Goal: Task Accomplishment & Management: Manage account settings

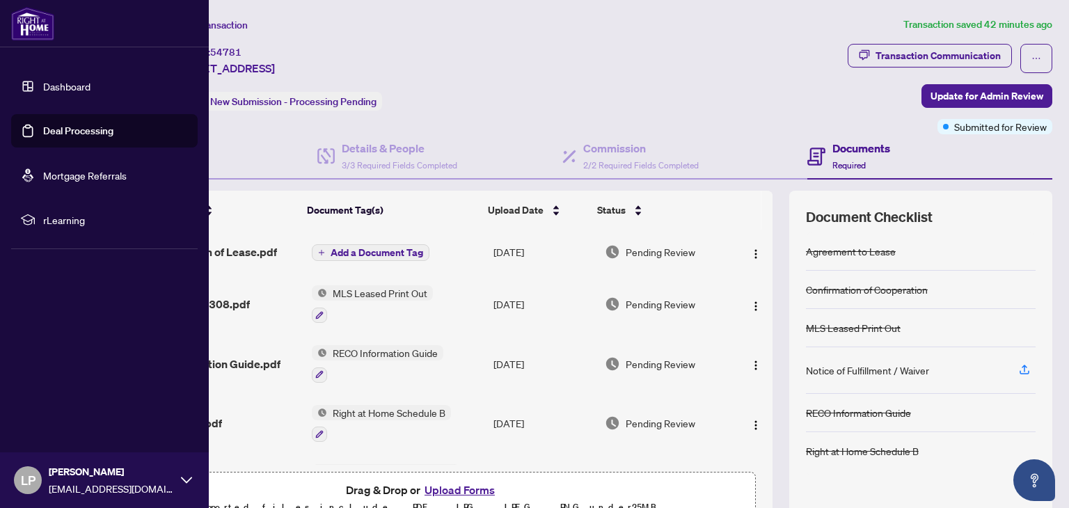
click at [56, 126] on link "Deal Processing" at bounding box center [78, 131] width 70 height 13
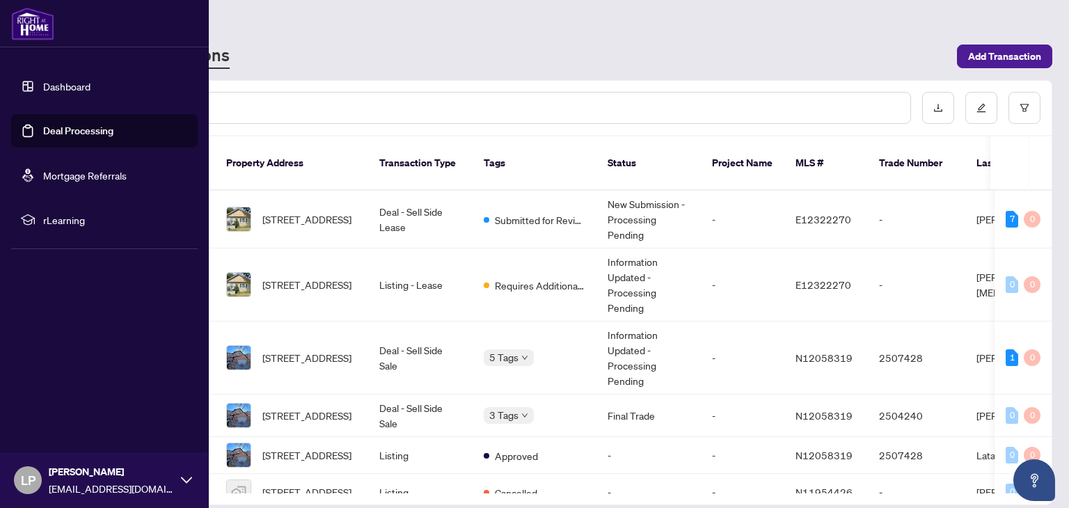
click at [49, 83] on link "Dashboard" at bounding box center [66, 86] width 47 height 13
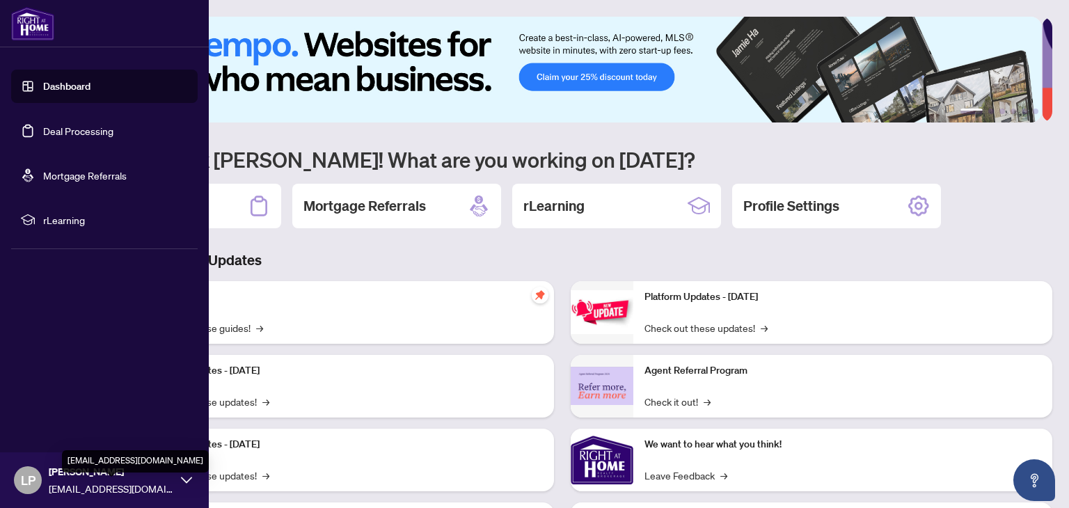
click at [153, 476] on span "[PERSON_NAME]" at bounding box center [111, 471] width 125 height 15
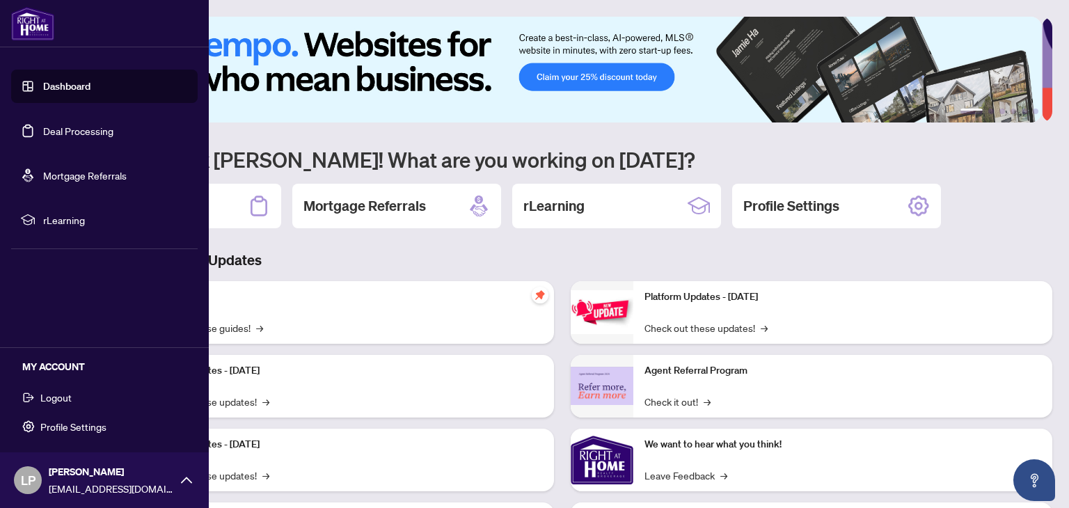
click at [82, 424] on span "Profile Settings" at bounding box center [73, 427] width 66 height 22
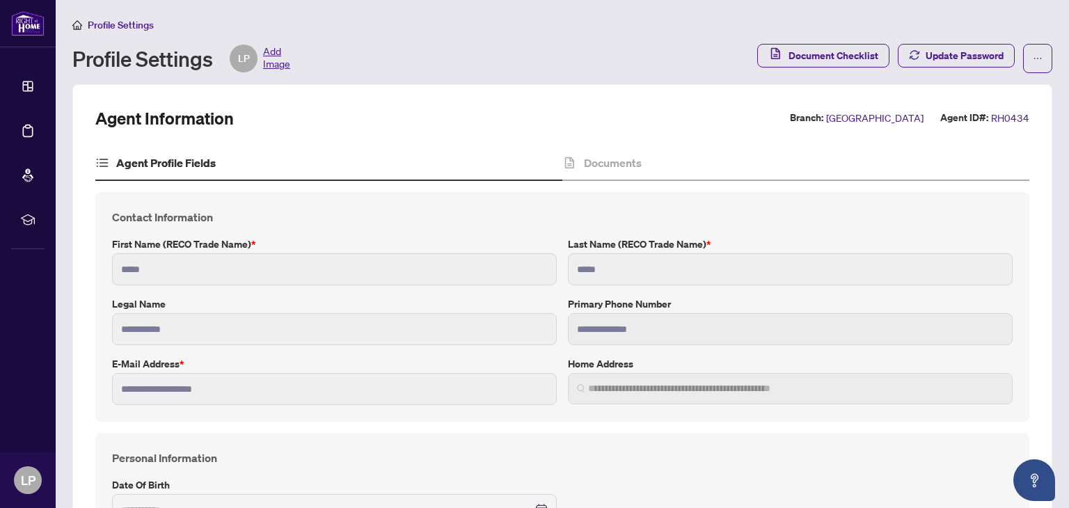
click at [288, 58] on span "Add Image" at bounding box center [276, 59] width 27 height 28
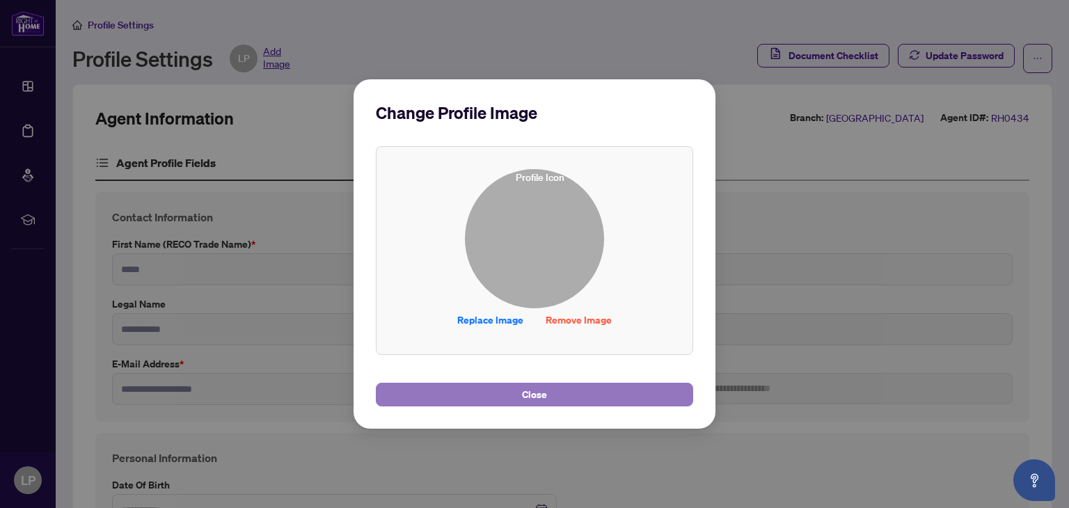
click at [541, 402] on span "Close" at bounding box center [534, 395] width 25 height 22
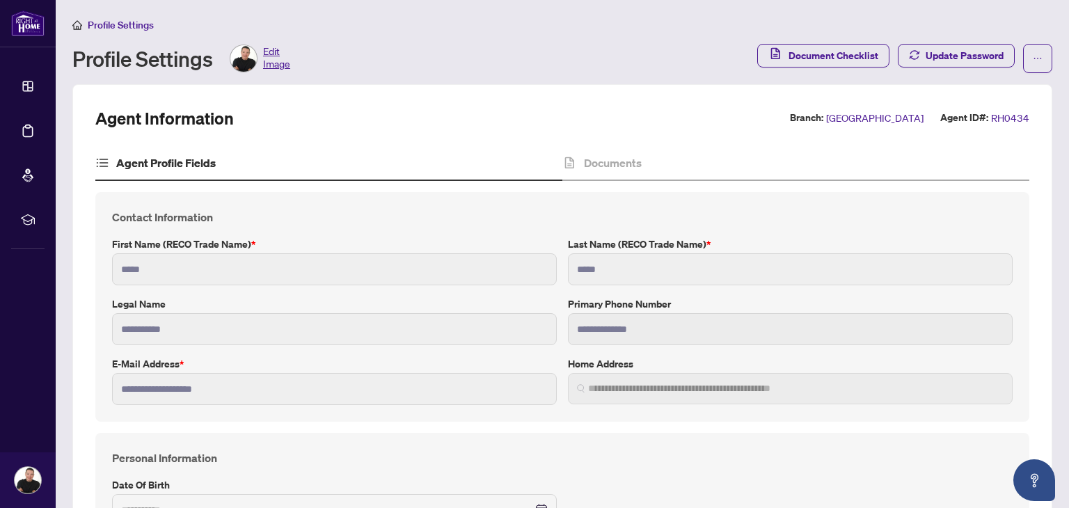
click at [281, 68] on span "Edit Image" at bounding box center [276, 59] width 27 height 28
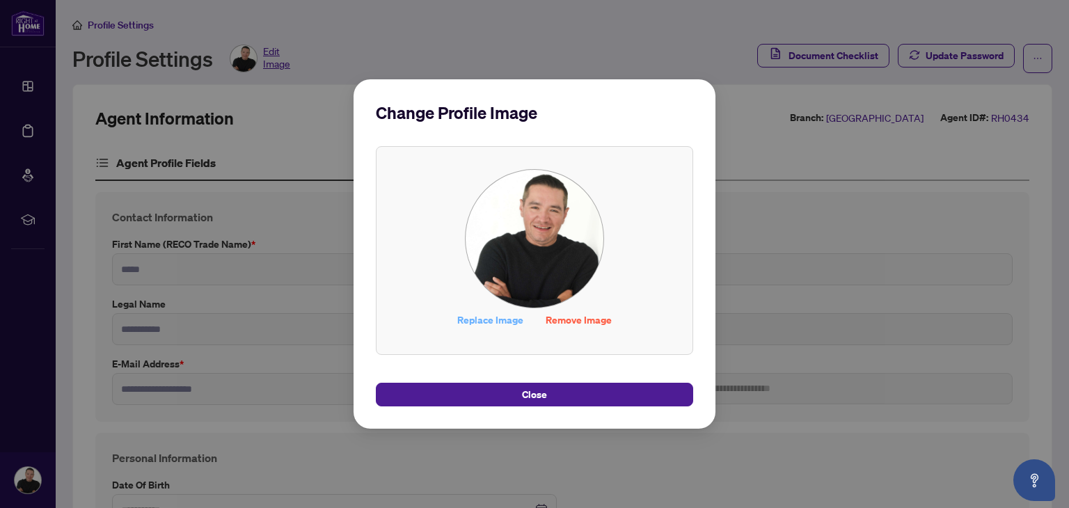
click at [513, 326] on span "Replace Image" at bounding box center [490, 320] width 66 height 22
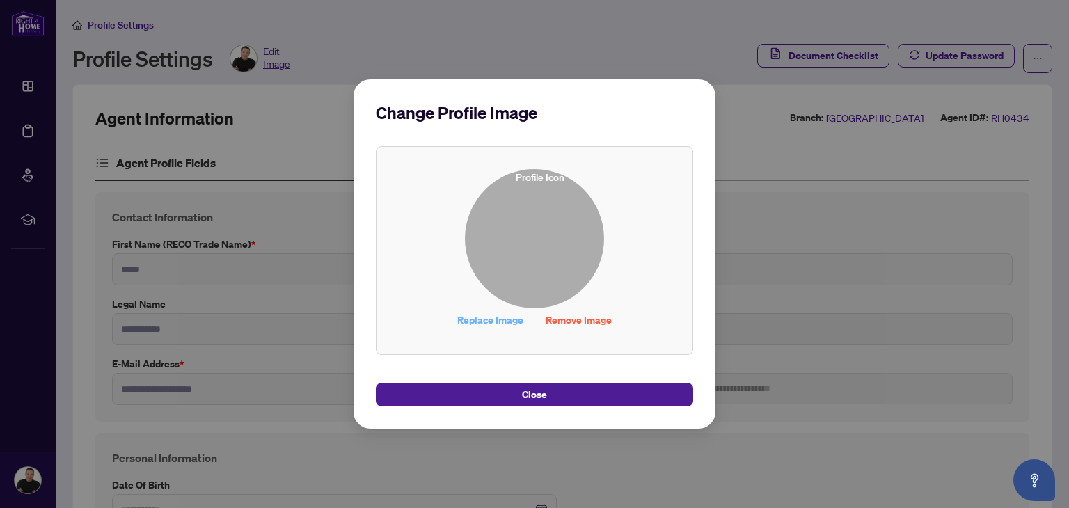
click at [515, 324] on span "Replace Image" at bounding box center [490, 320] width 66 height 22
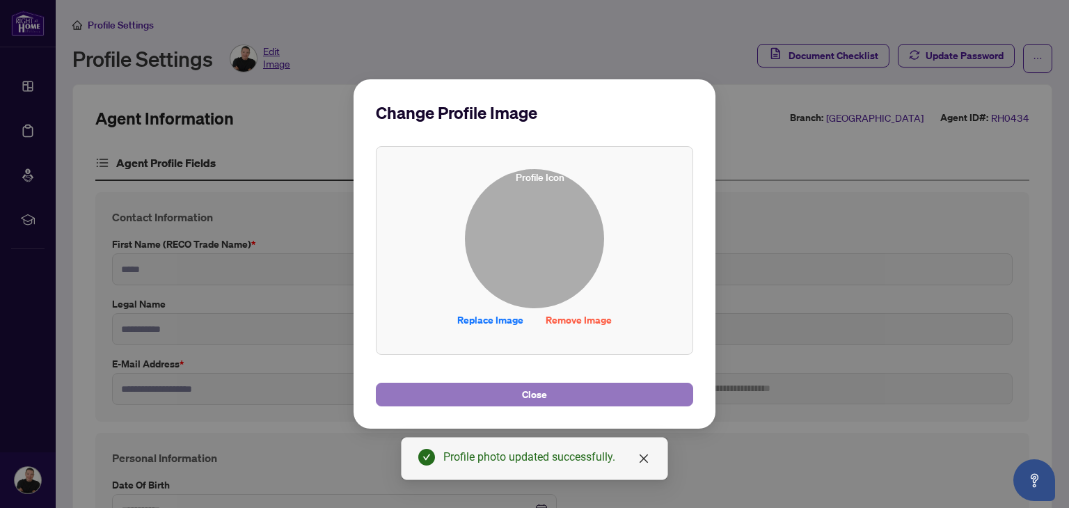
click at [574, 399] on button "Close" at bounding box center [534, 395] width 317 height 24
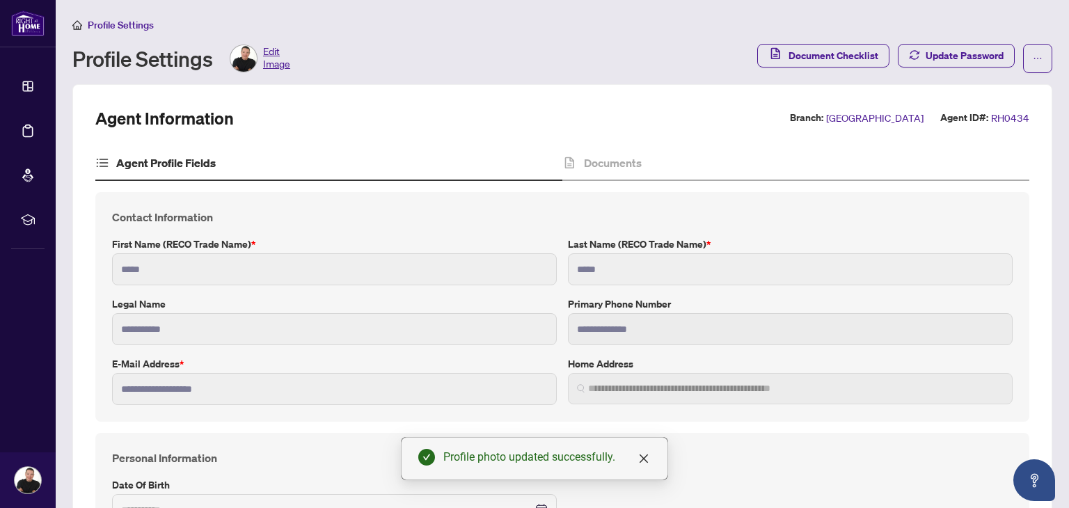
click at [442, 47] on div "Profile Settings Edit Image" at bounding box center [410, 59] width 677 height 28
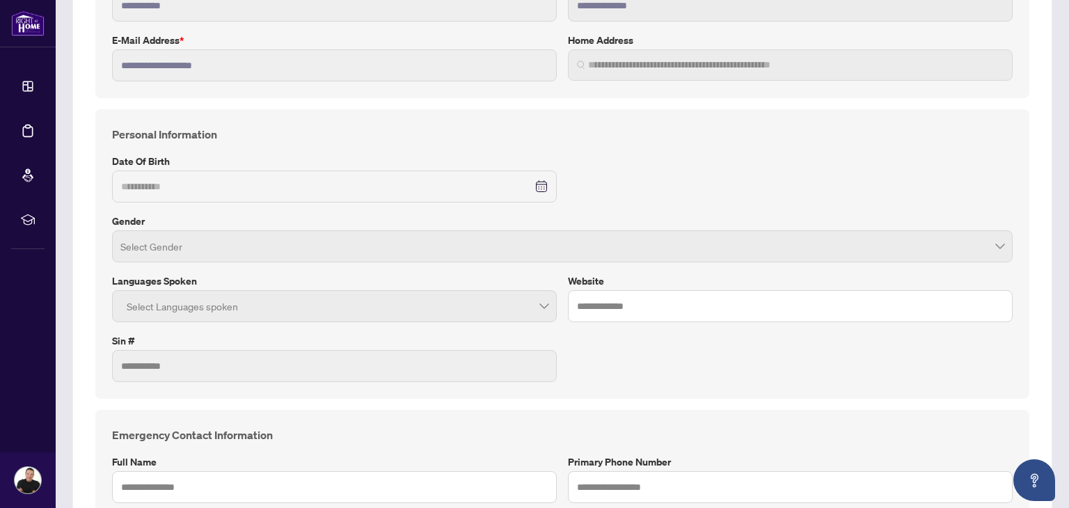
scroll to position [348, 0]
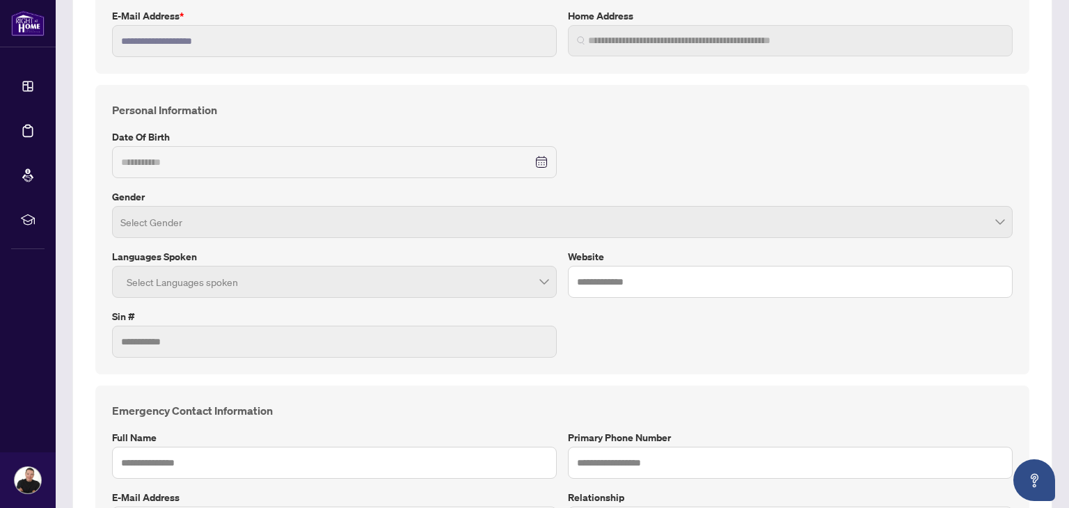
click at [531, 288] on div at bounding box center [334, 281] width 427 height 25
click at [535, 280] on div at bounding box center [334, 281] width 427 height 25
click at [537, 276] on div at bounding box center [334, 281] width 427 height 25
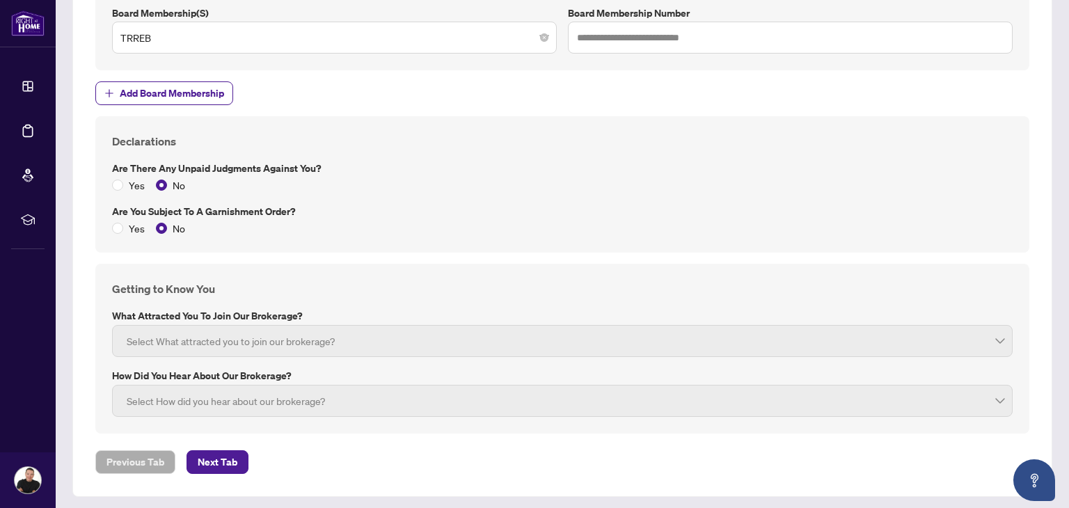
scroll to position [1602, 0]
click at [211, 466] on span "Next Tab" at bounding box center [218, 461] width 40 height 22
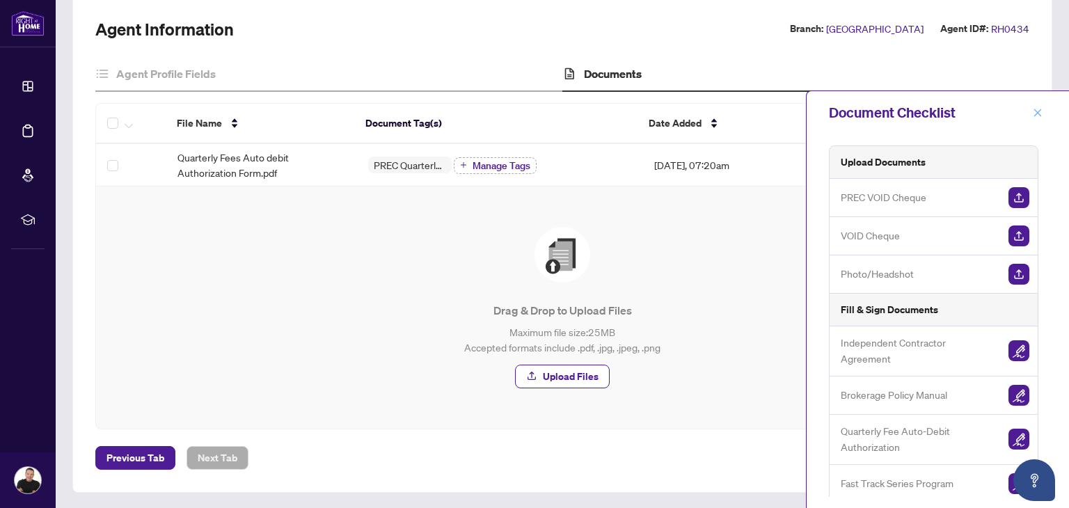
click at [1034, 110] on icon "close" at bounding box center [1038, 113] width 10 height 10
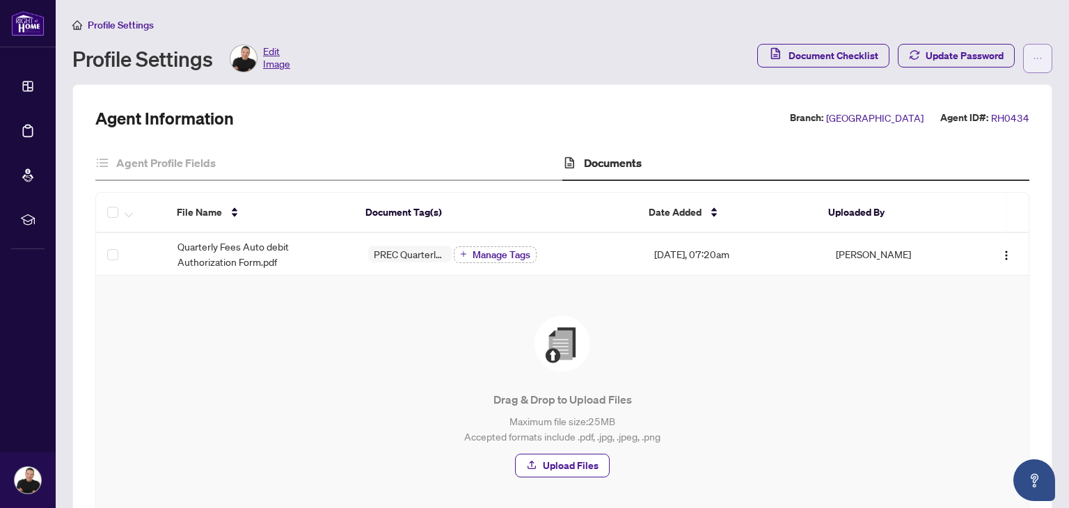
click at [1033, 59] on icon "ellipsis" at bounding box center [1038, 59] width 10 height 10
click at [761, 363] on div "Drag & Drop to Upload Files Maximum file size: 25 MB Accepted formats include .…" at bounding box center [562, 396] width 877 height 161
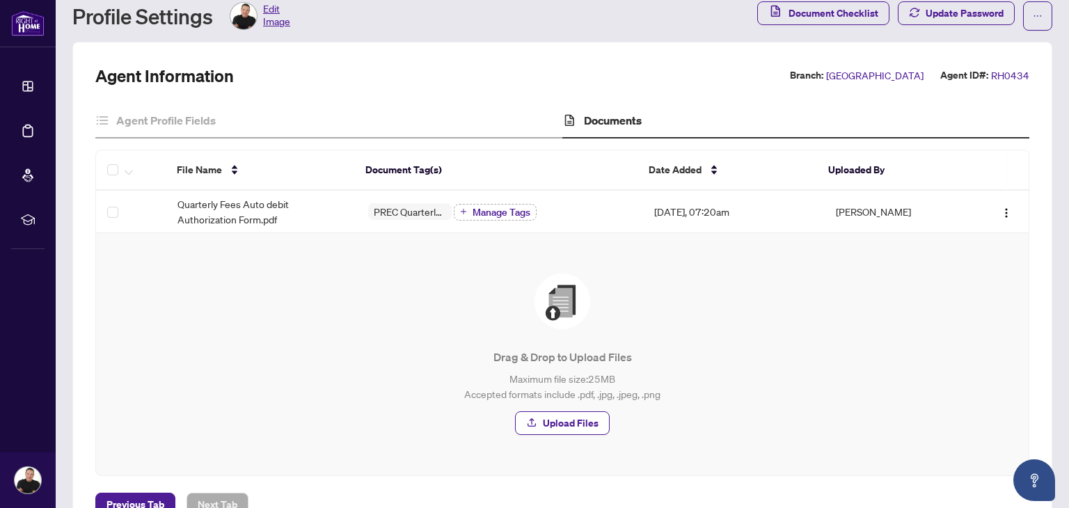
scroll to position [89, 0]
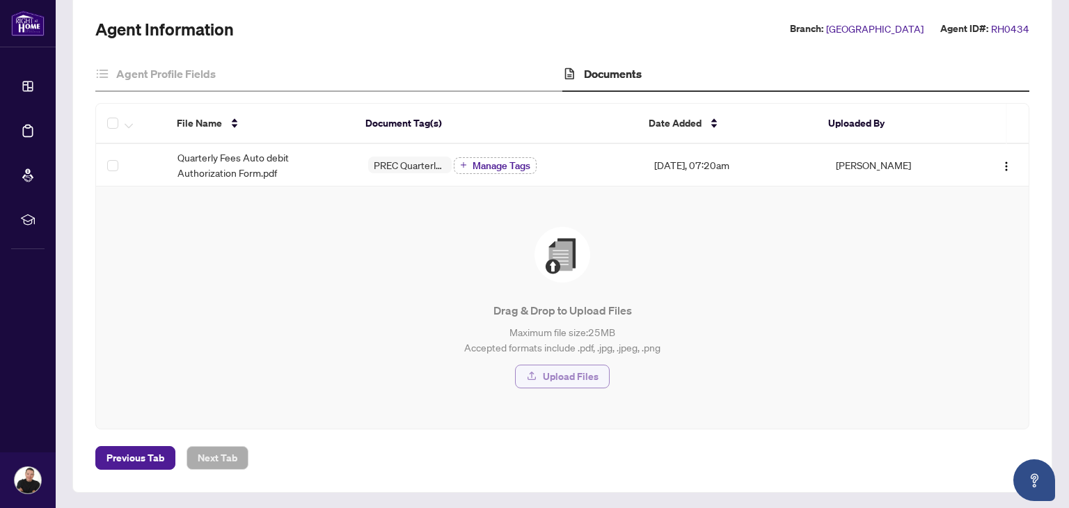
click at [543, 375] on span "Upload Files" at bounding box center [571, 376] width 56 height 22
click at [583, 378] on span "Upload Files" at bounding box center [571, 376] width 56 height 22
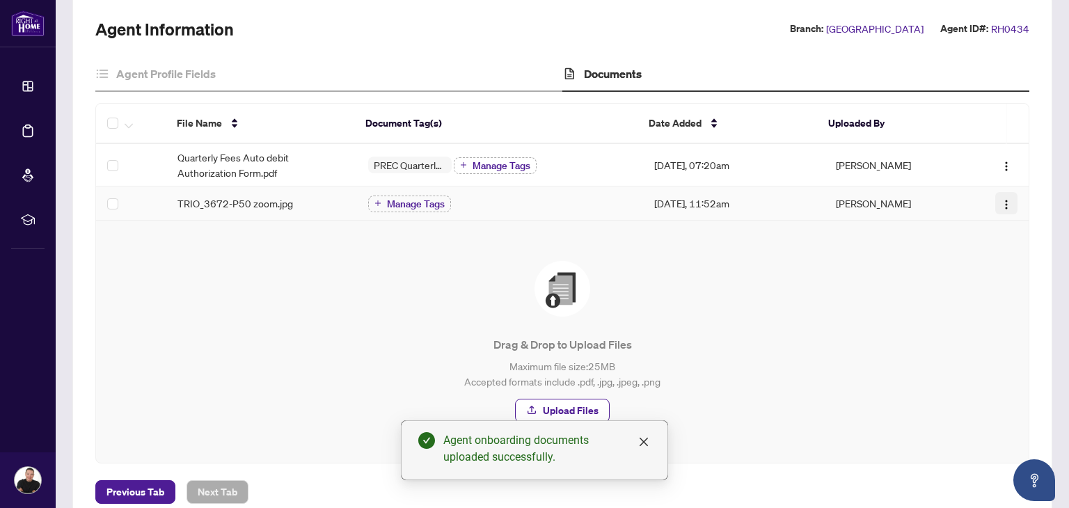
click at [1001, 204] on img "button" at bounding box center [1006, 204] width 11 height 11
click at [398, 203] on span "Manage Tags" at bounding box center [416, 204] width 58 height 10
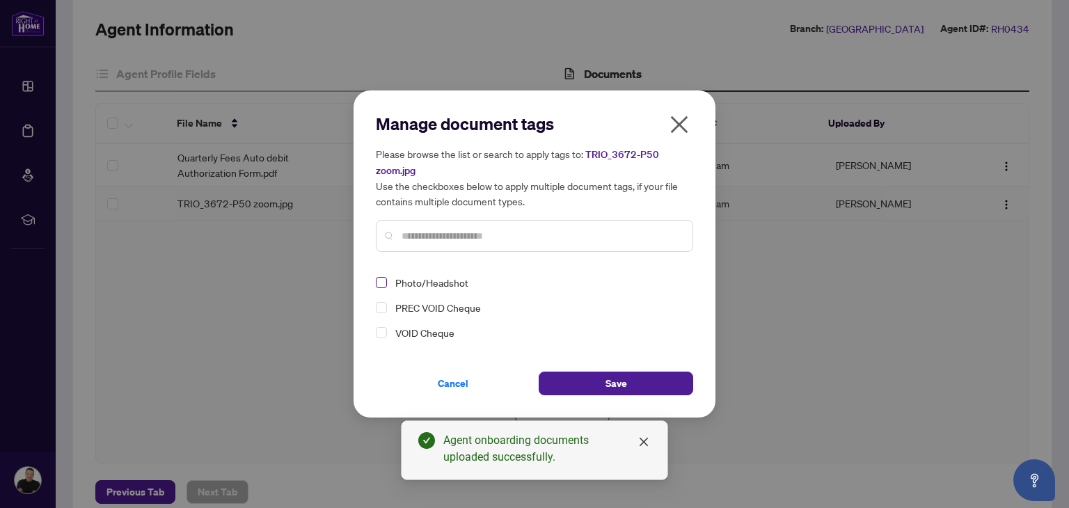
click at [382, 285] on span "Select Photo/Headshot" at bounding box center [381, 282] width 11 height 11
click at [617, 381] on span "Save" at bounding box center [617, 383] width 22 height 22
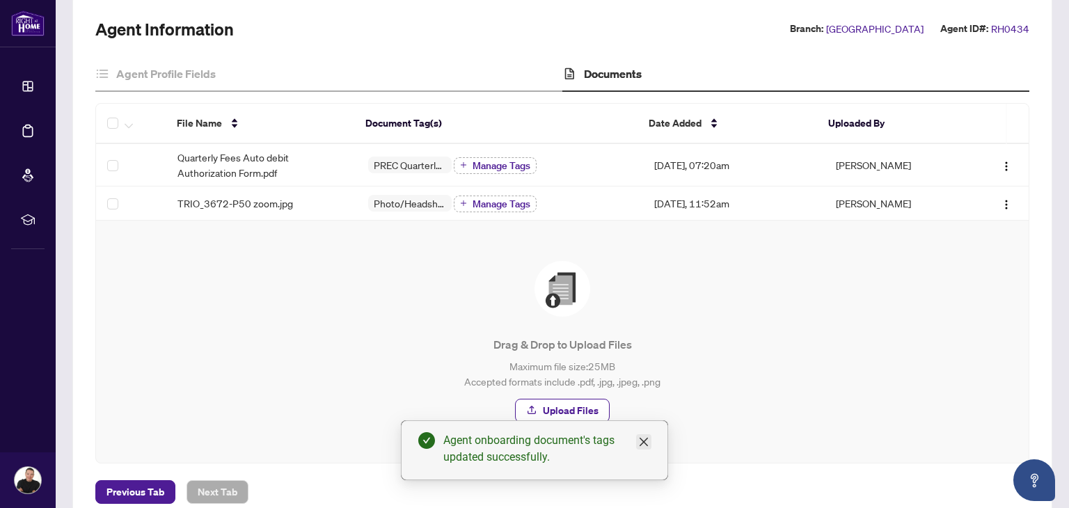
click at [647, 443] on icon "close" at bounding box center [643, 441] width 11 height 11
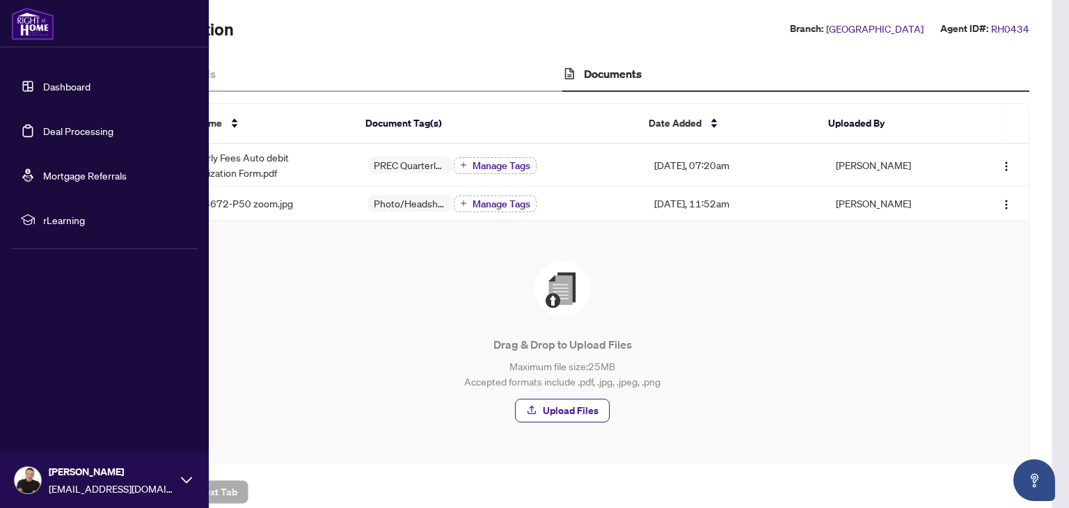
click at [78, 90] on link "Dashboard" at bounding box center [66, 86] width 47 height 13
